Goal: Complete application form

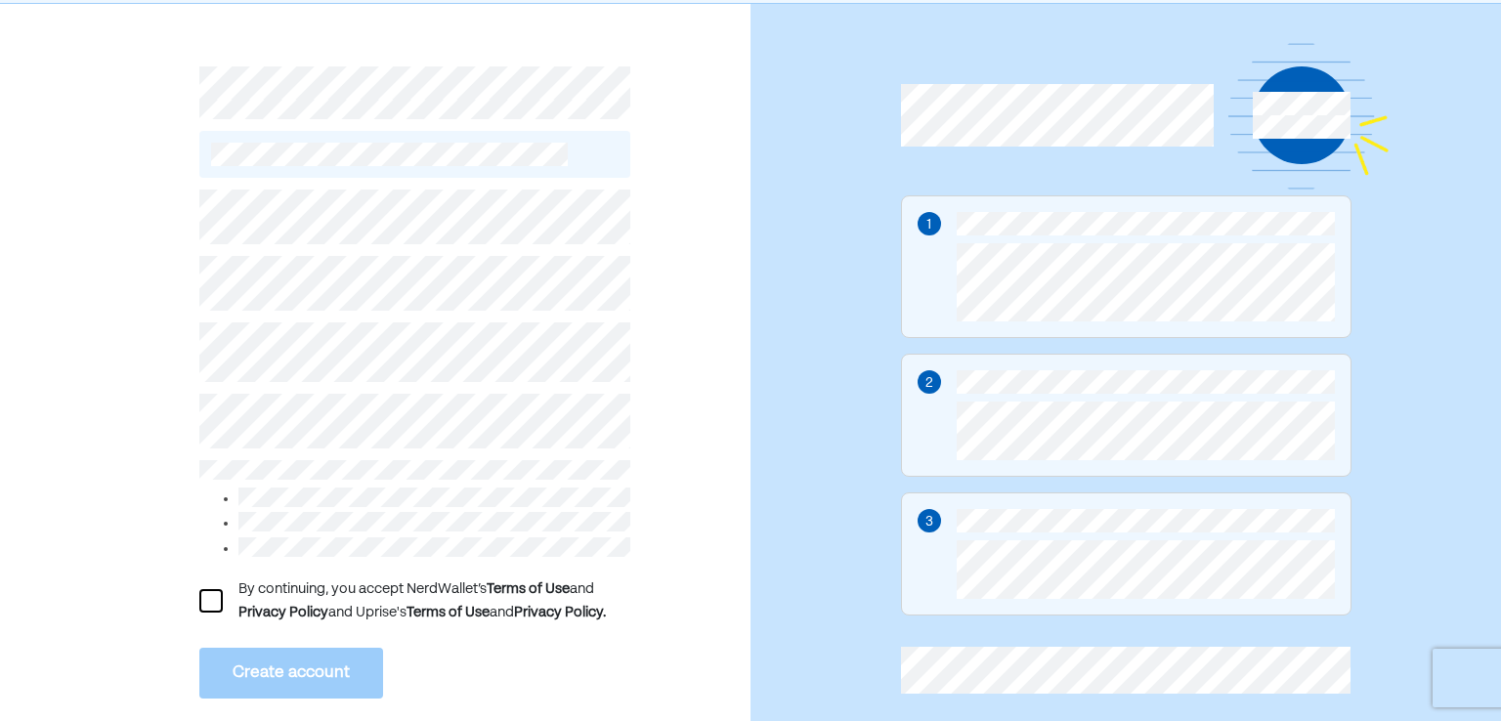
scroll to position [98, 0]
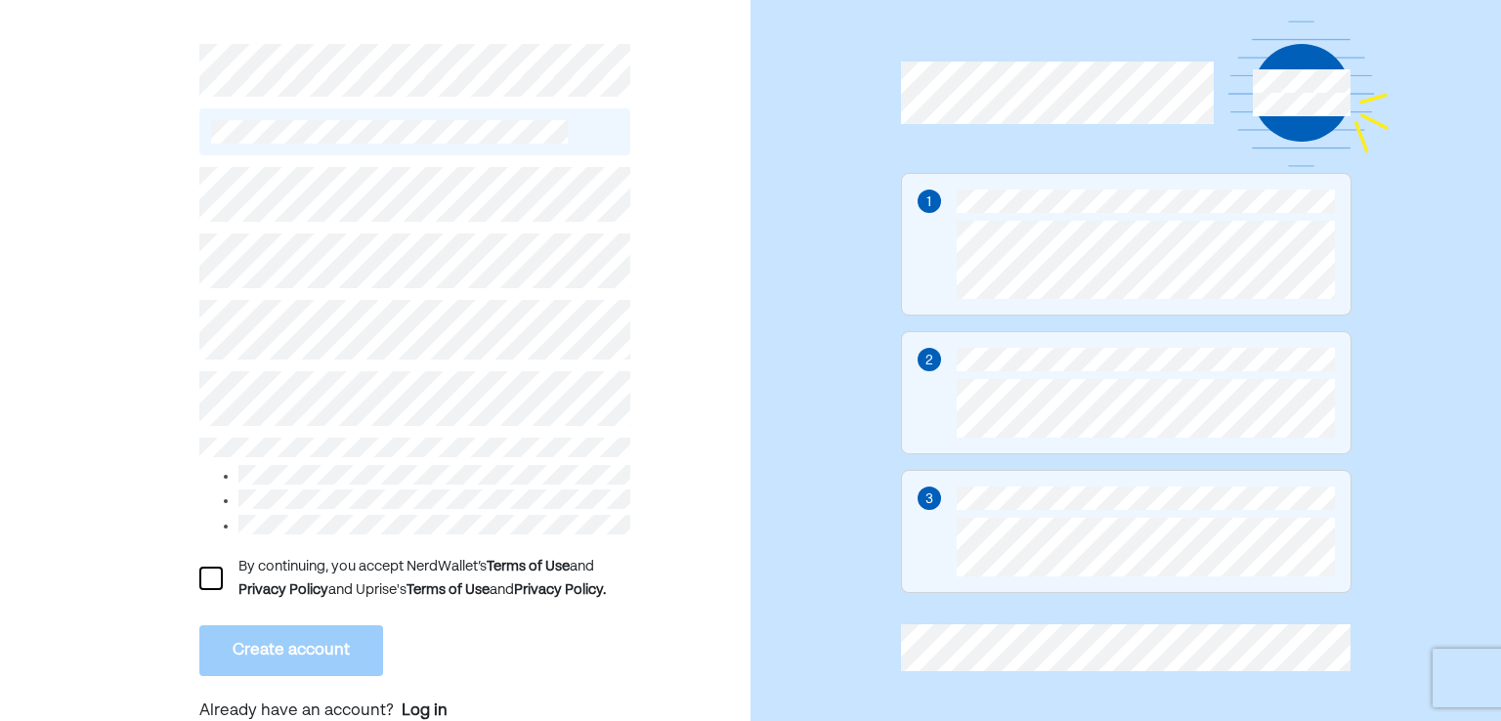
click at [196, 578] on div "By continuing, you accept NerdWallet’s Terms of Use and Privacy Policy and Upri…" at bounding box center [375, 360] width 751 height 759
click at [203, 576] on div at bounding box center [210, 578] width 23 height 23
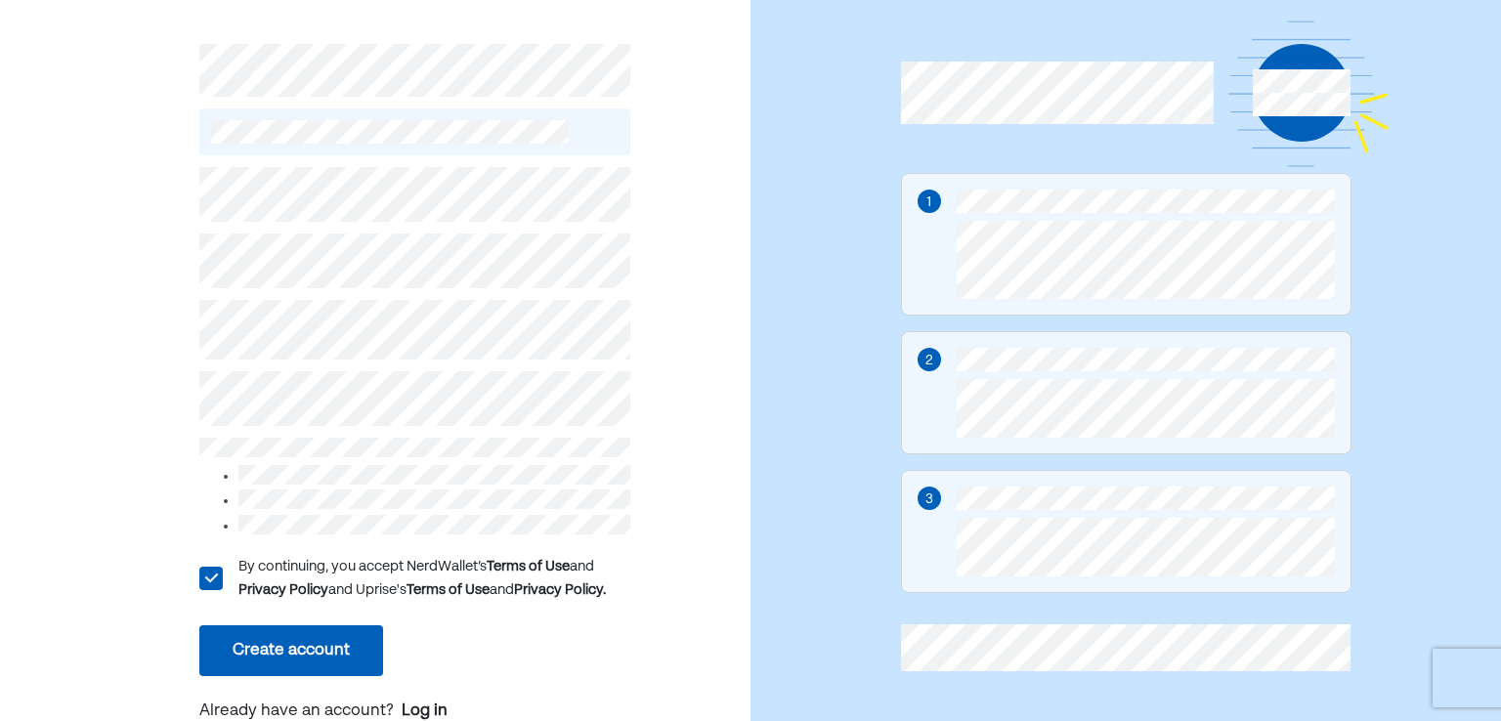
click at [239, 630] on button "Create account" at bounding box center [291, 651] width 184 height 51
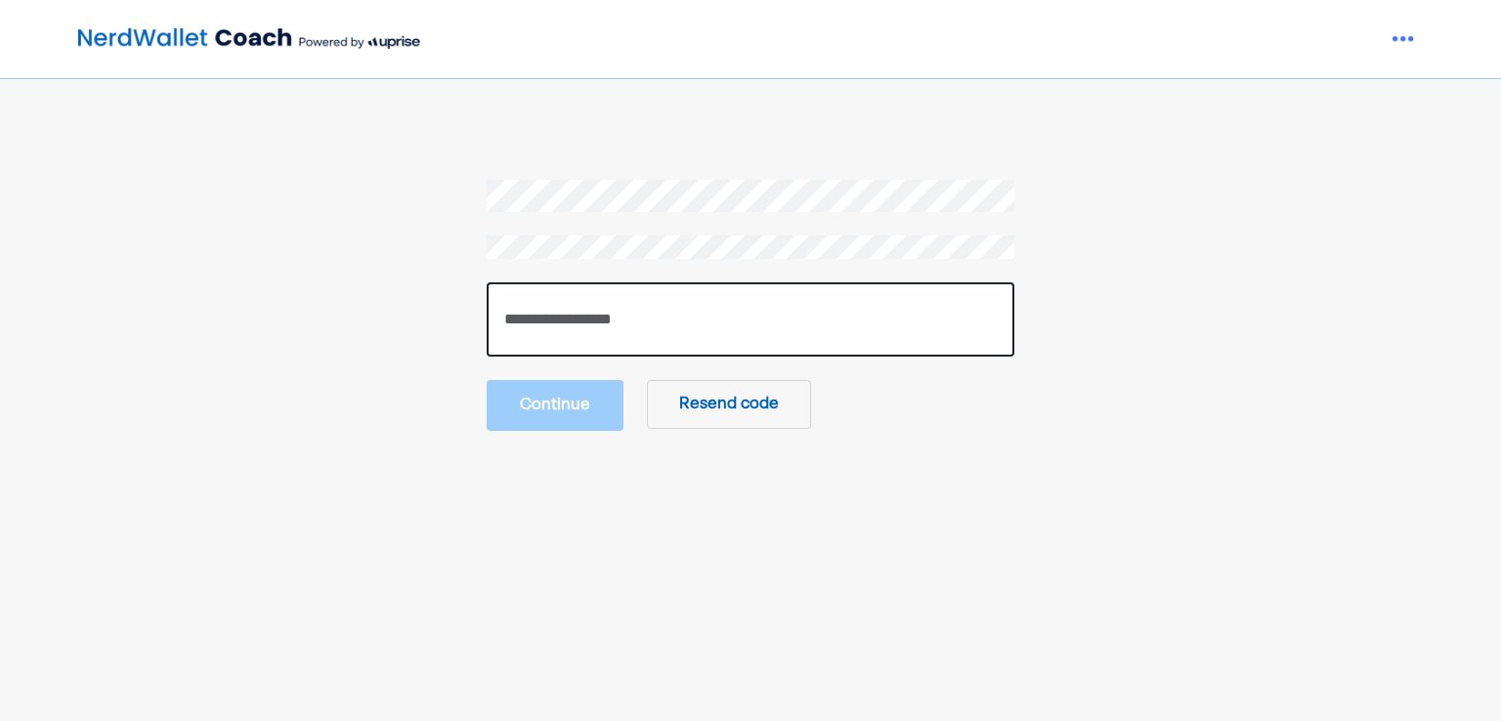
click at [676, 334] on input "number" at bounding box center [751, 319] width 528 height 74
click at [790, 322] on input "number" at bounding box center [751, 319] width 528 height 74
type input "******"
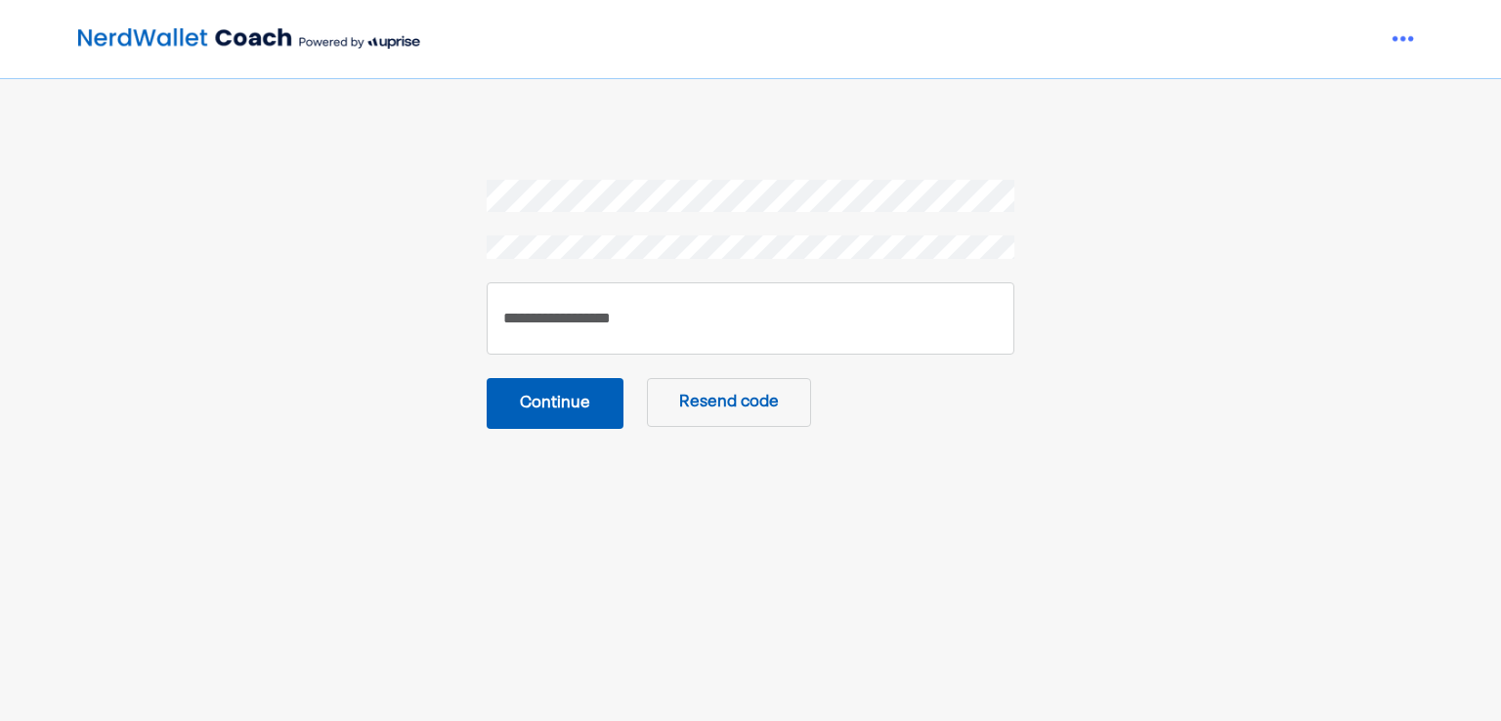
click at [534, 411] on button "Continue" at bounding box center [555, 403] width 137 height 51
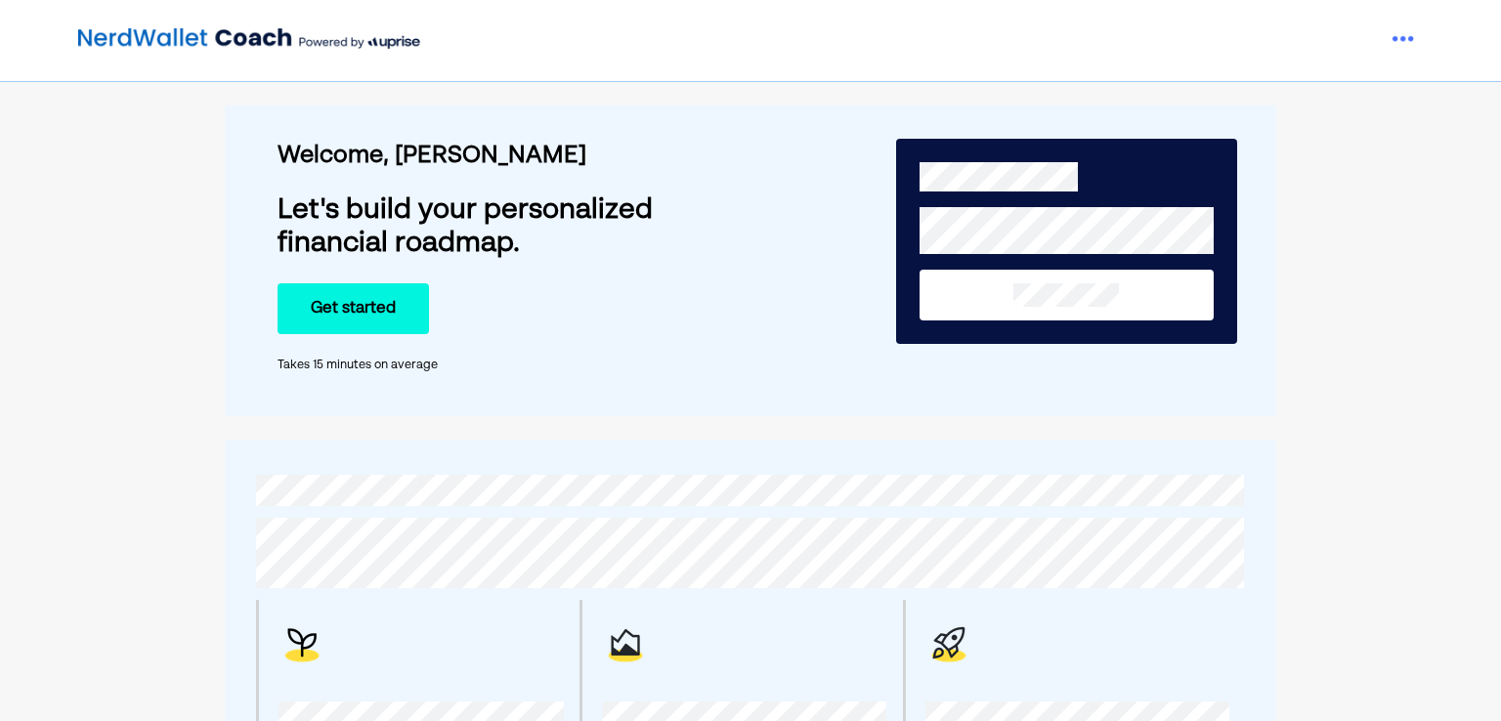
click at [392, 311] on button "Get started" at bounding box center [353, 308] width 151 height 51
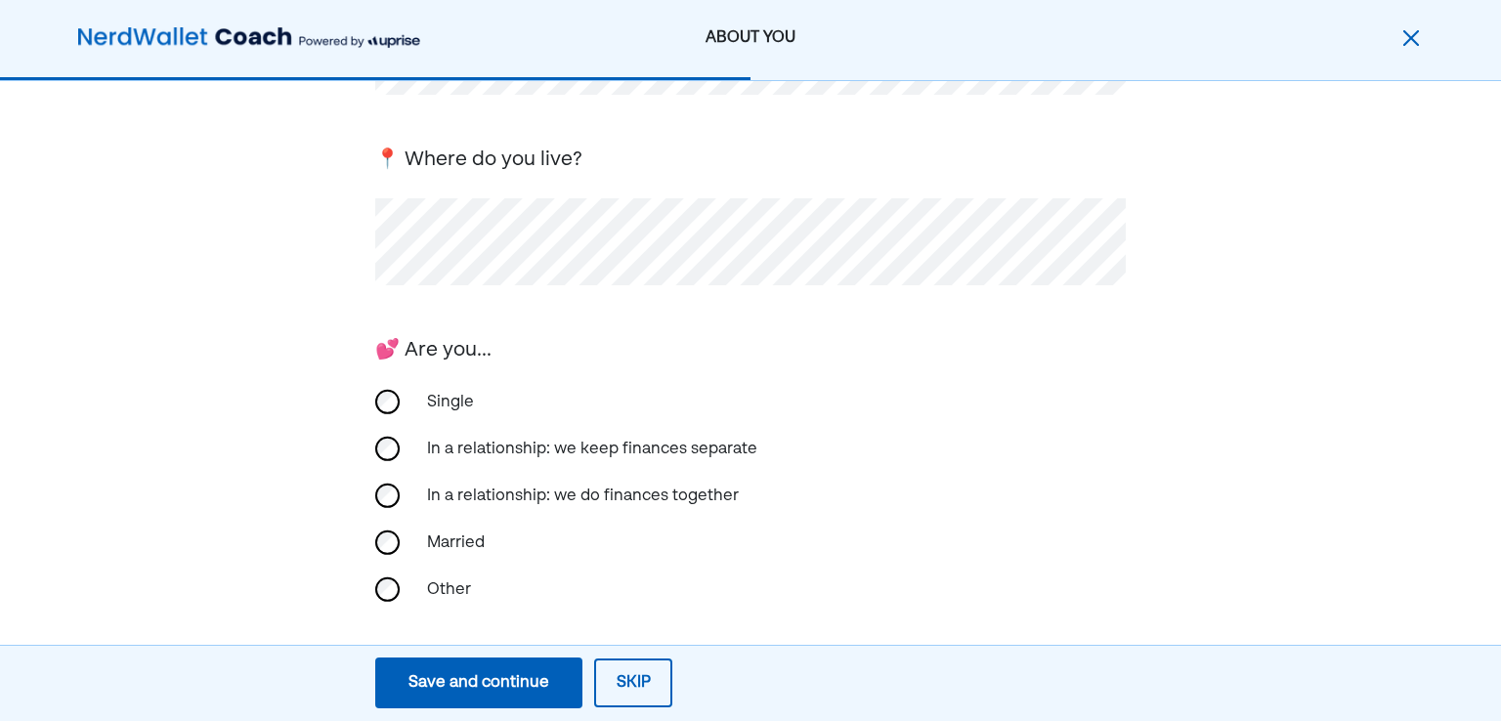
scroll to position [293, 0]
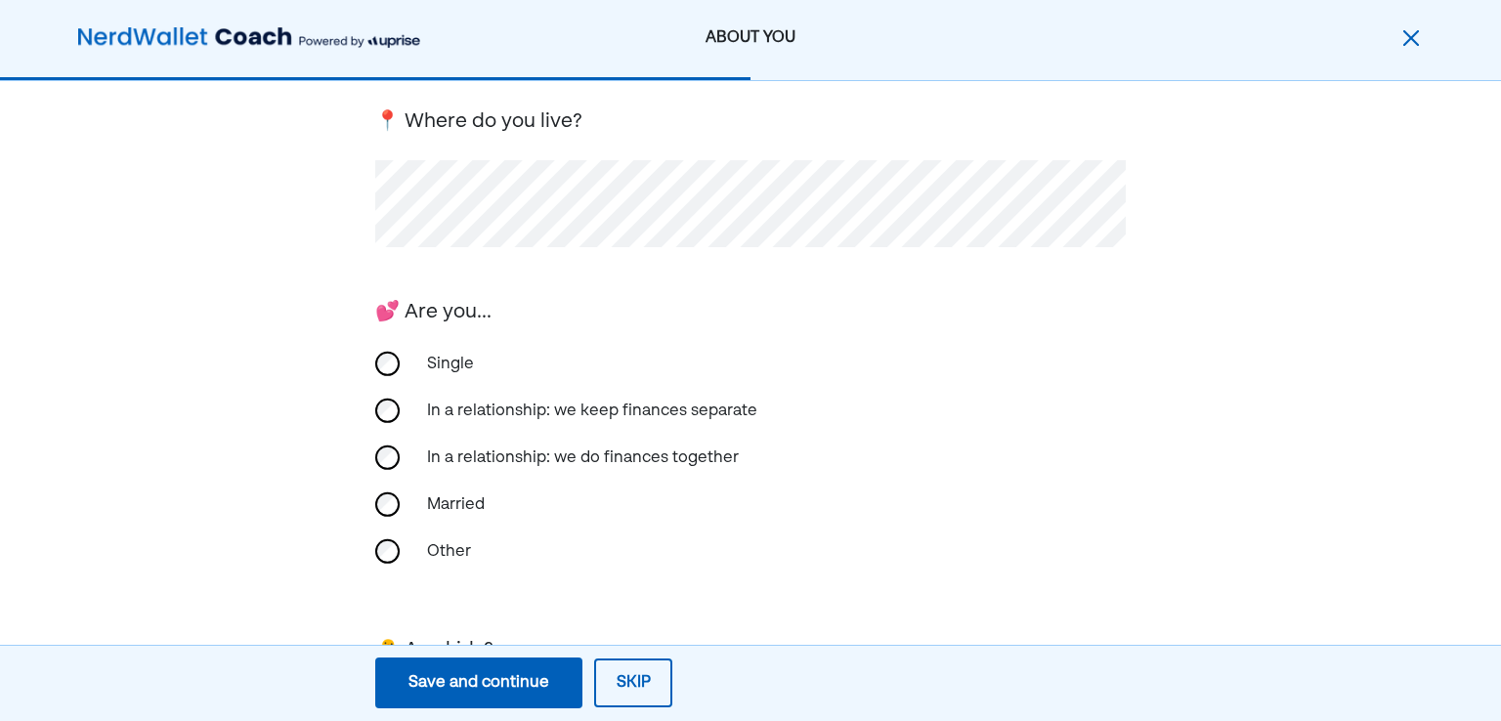
click at [394, 492] on div "Married" at bounding box center [750, 505] width 751 height 47
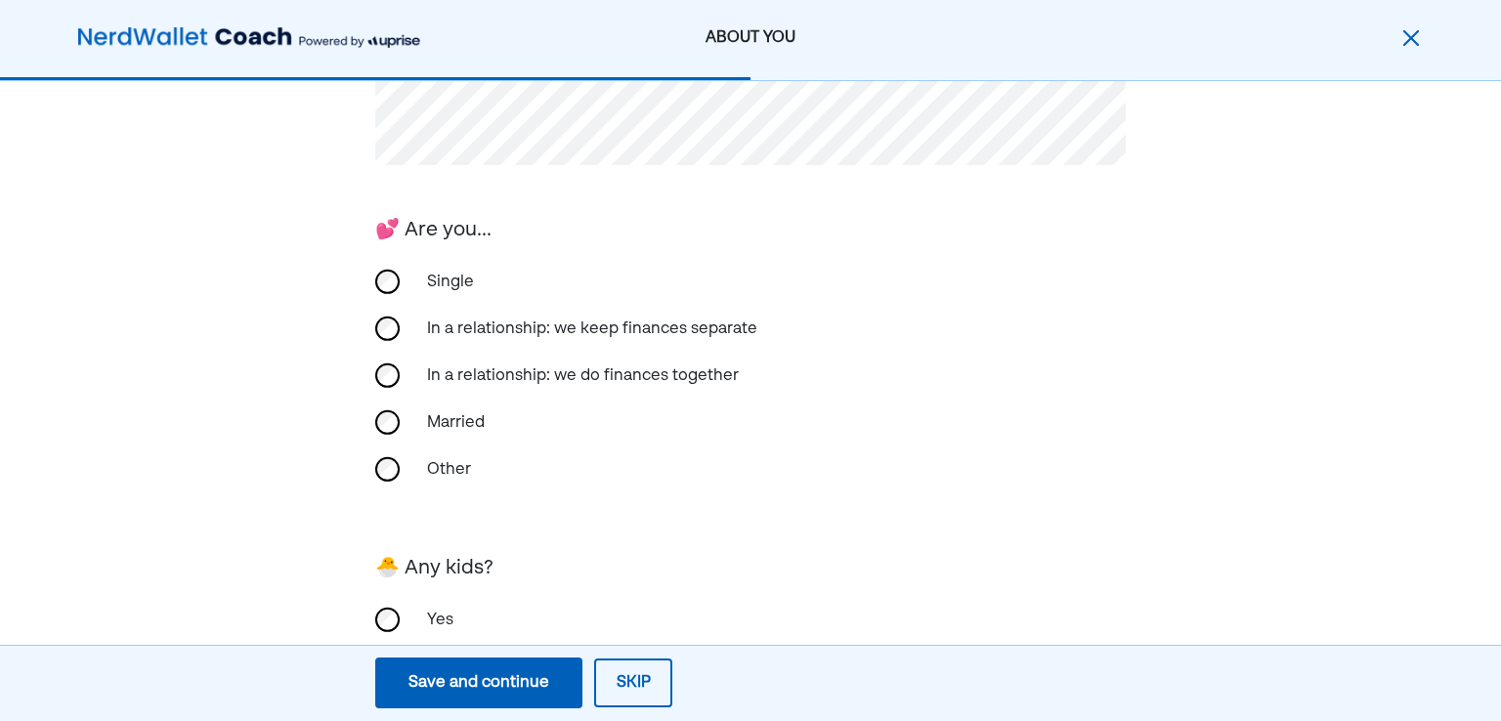
scroll to position [472, 0]
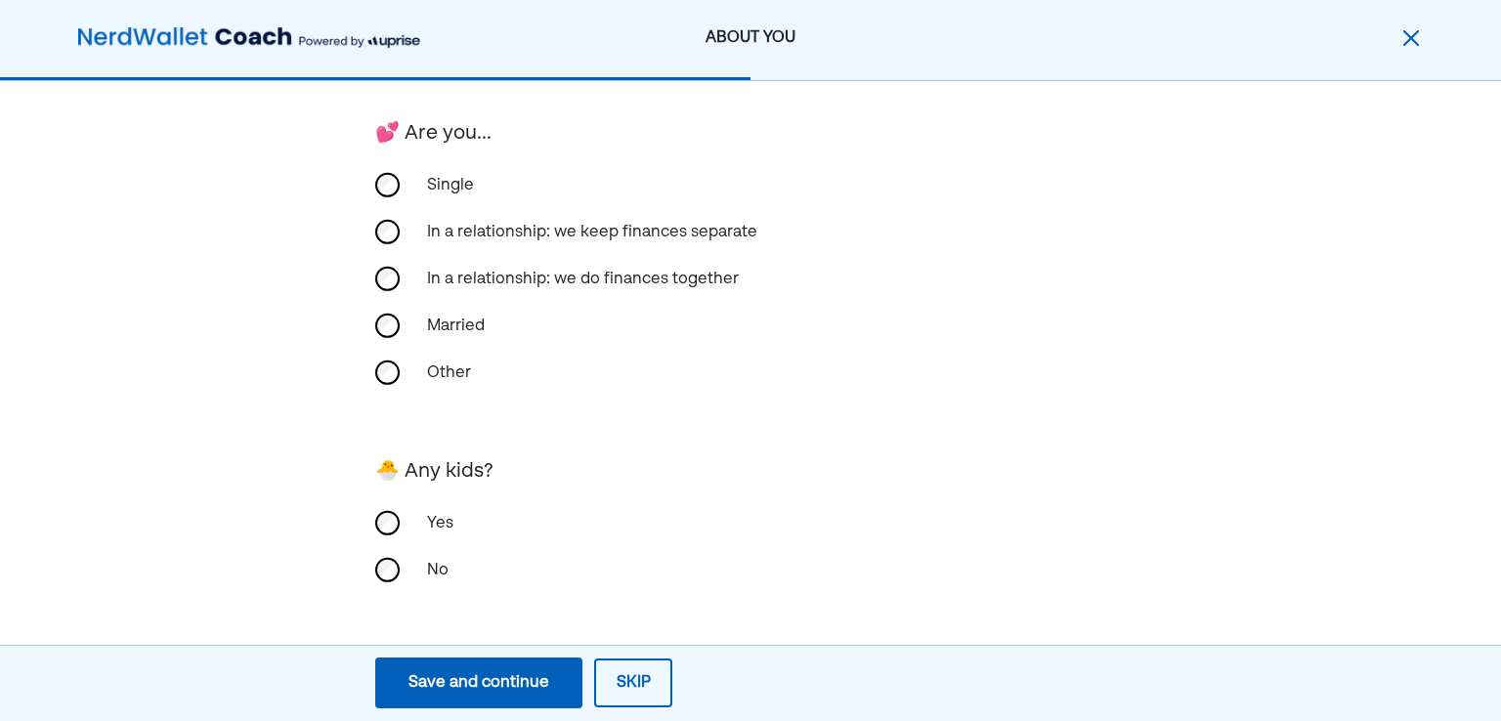
click at [370, 520] on div "First, we need the basics! 🎂 When is your birthday? 📍 Where do you live? 💕 Are …" at bounding box center [750, 165] width 1501 height 1111
click at [373, 518] on div "First, we need the basics! 🎂 When is your birthday? 📍 Where do you live? 💕 Are …" at bounding box center [750, 165] width 1501 height 1111
click at [460, 697] on button "Save and continue Save Save and continue" at bounding box center [478, 683] width 207 height 51
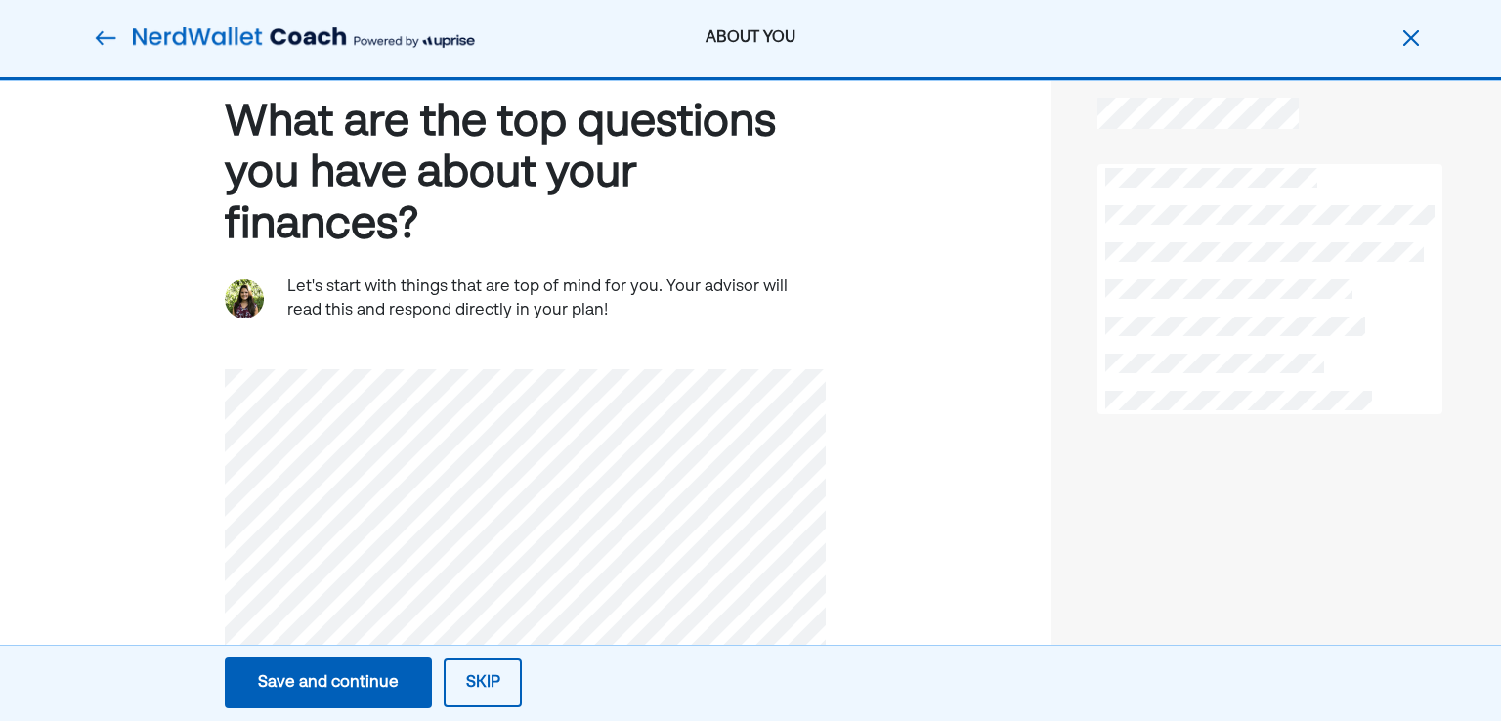
scroll to position [84, 0]
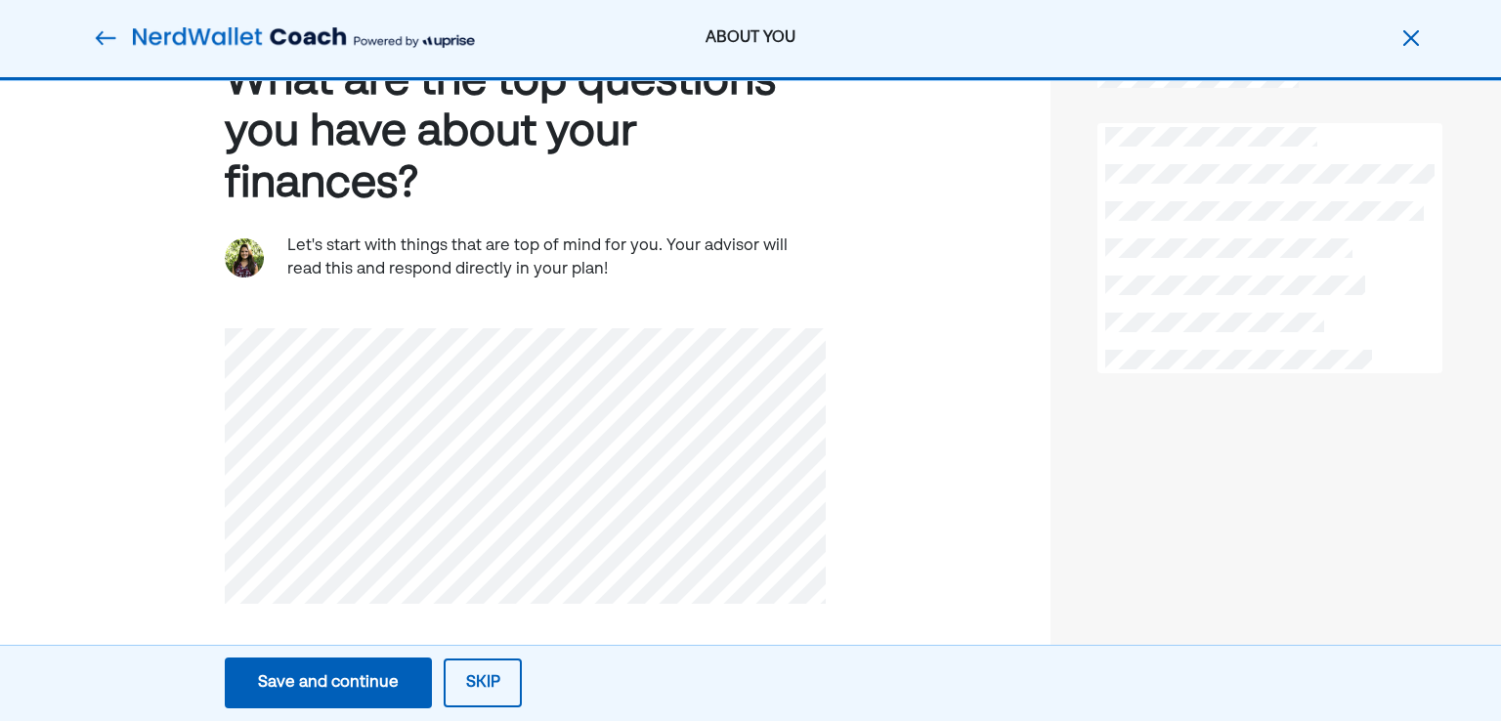
click at [352, 673] on div "Save and continue" at bounding box center [328, 682] width 141 height 23
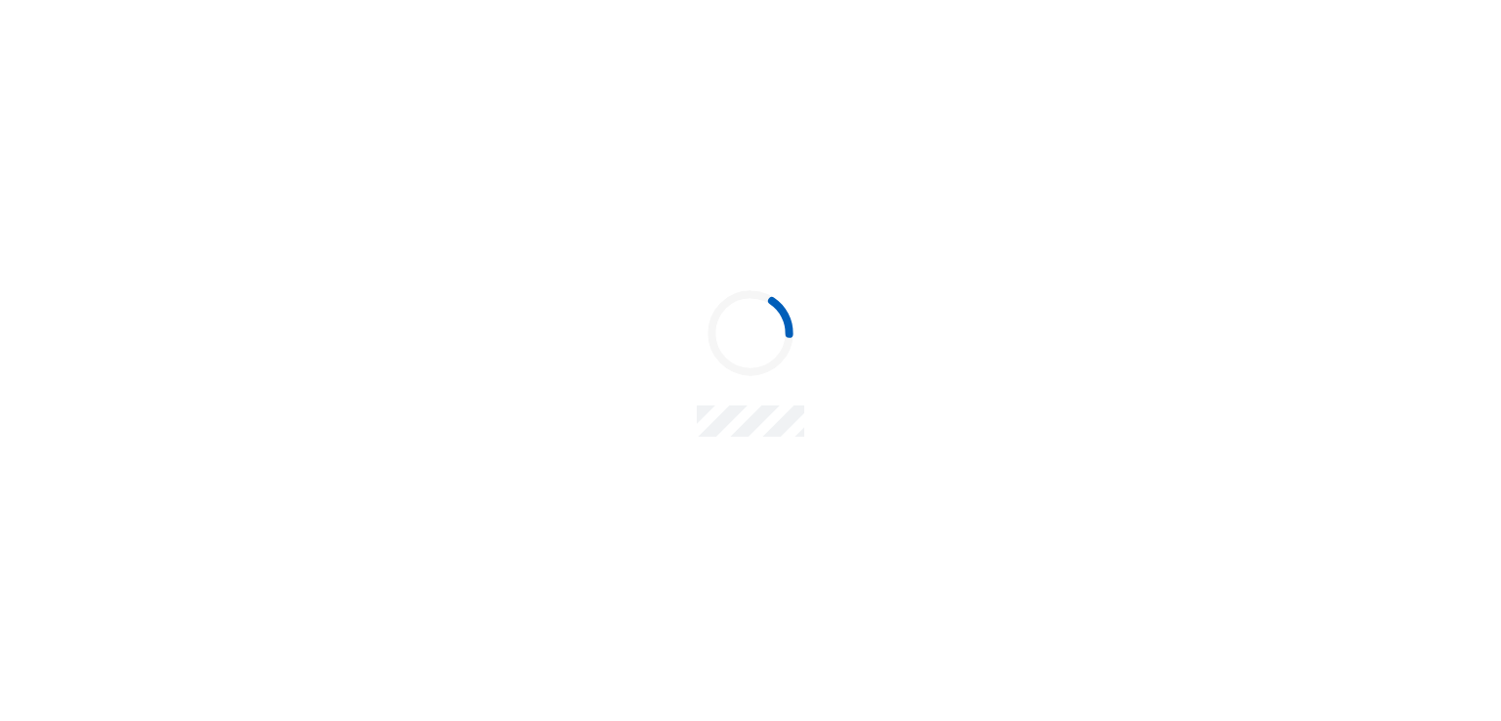
scroll to position [0, 0]
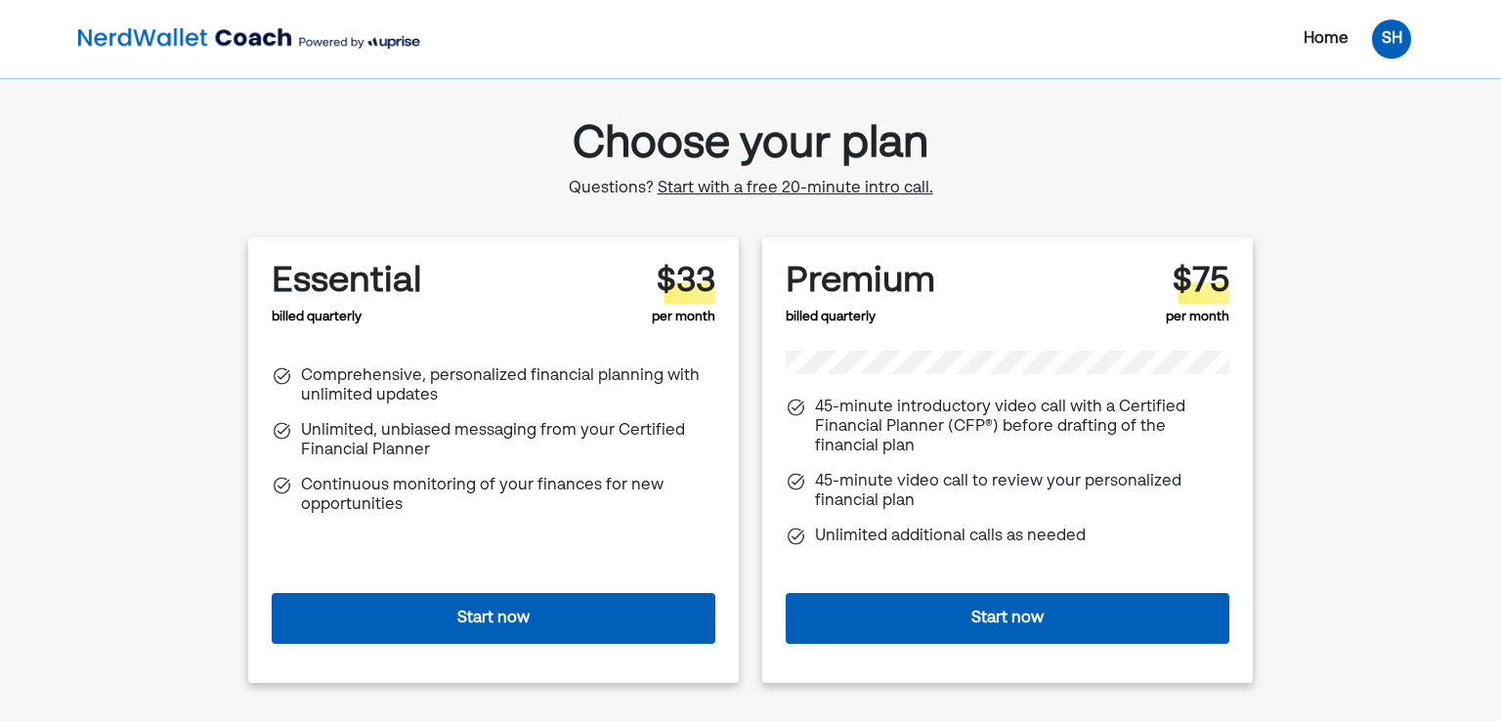
click at [1379, 37] on div "SH" at bounding box center [1391, 39] width 39 height 39
click at [1361, 122] on div "Log out" at bounding box center [1378, 120] width 58 height 23
